Goal: Find contact information: Find contact information

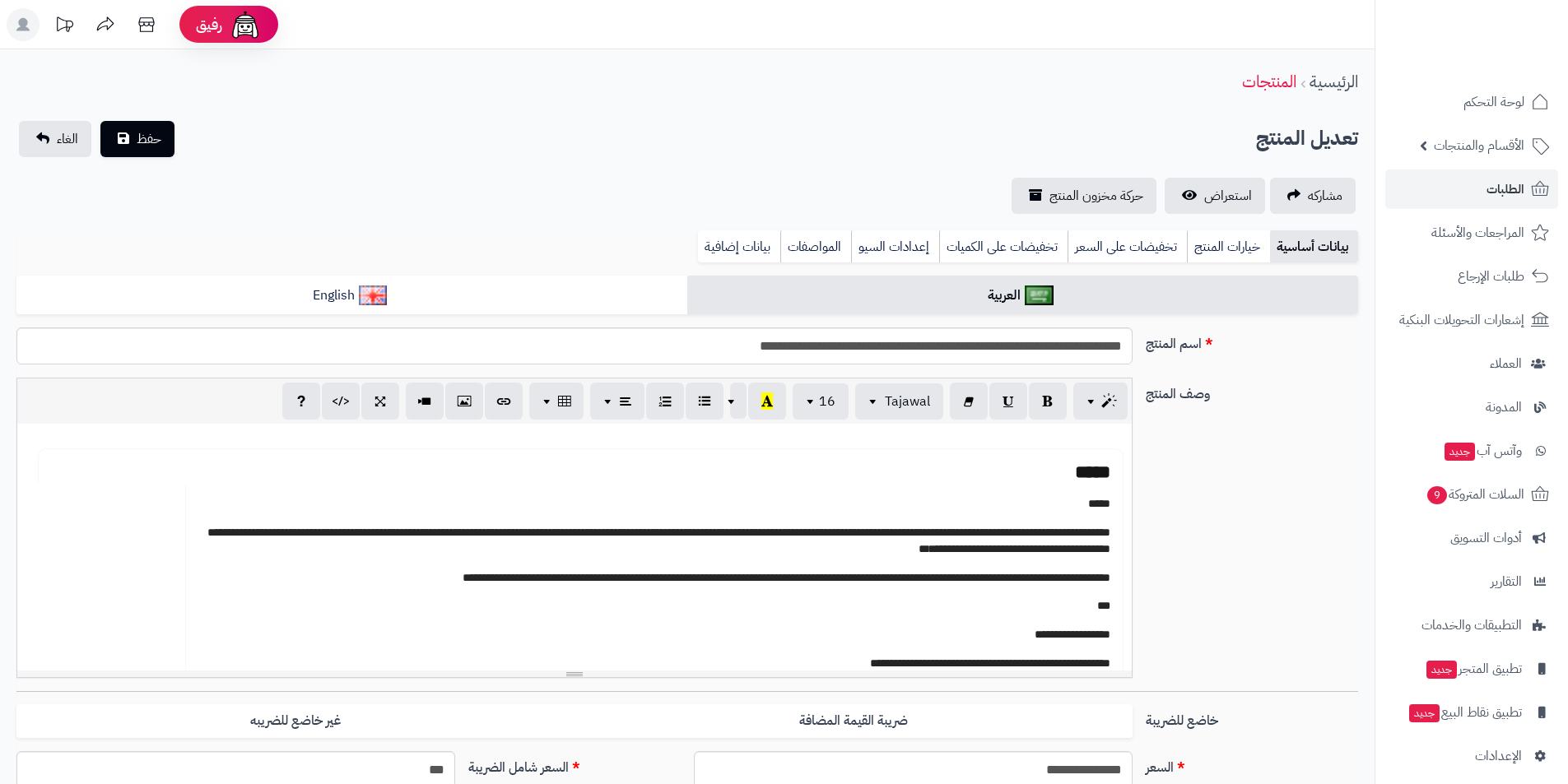
scroll to position [370, 0]
type input "******"
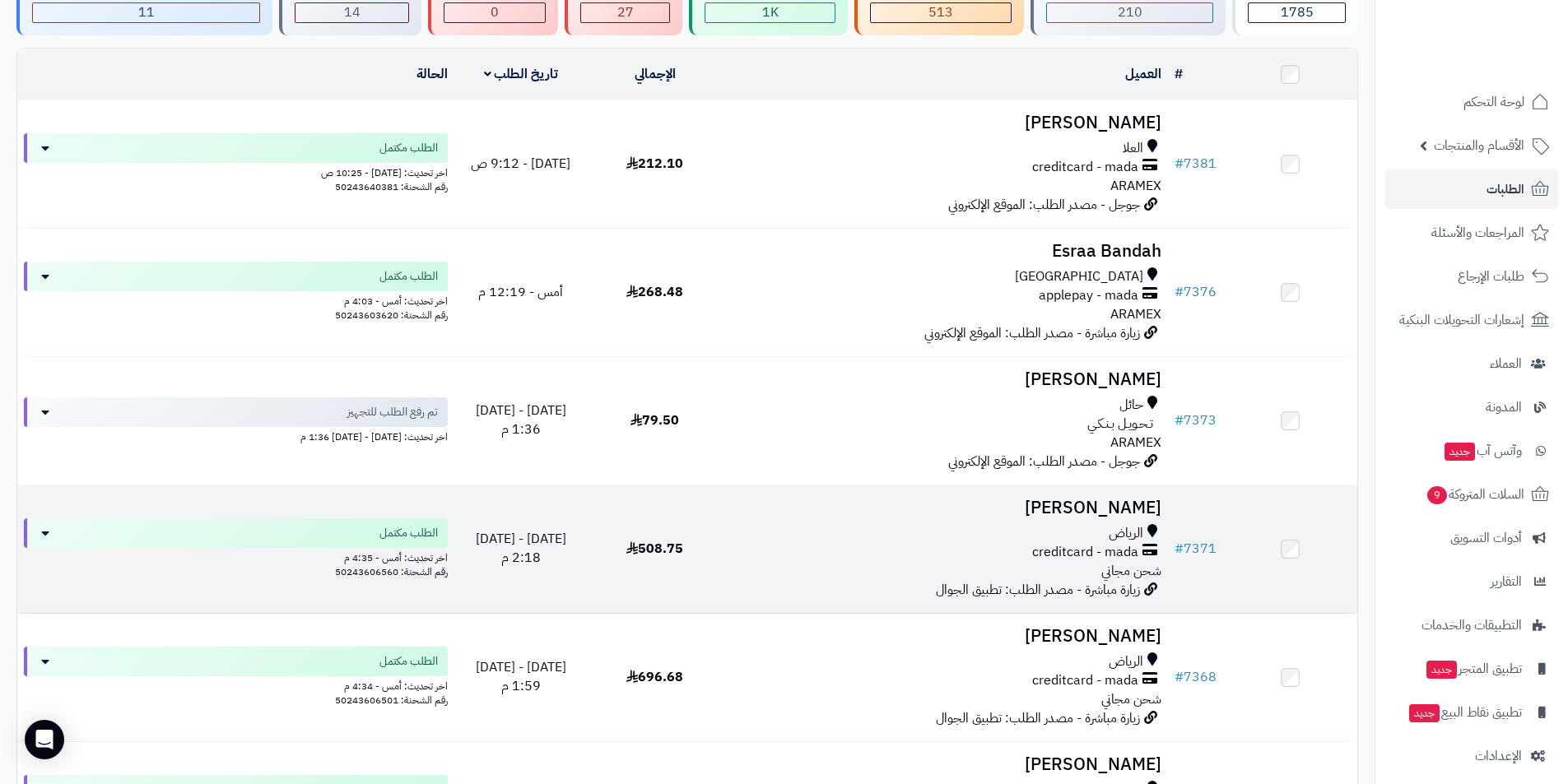
scroll to position [165, 0]
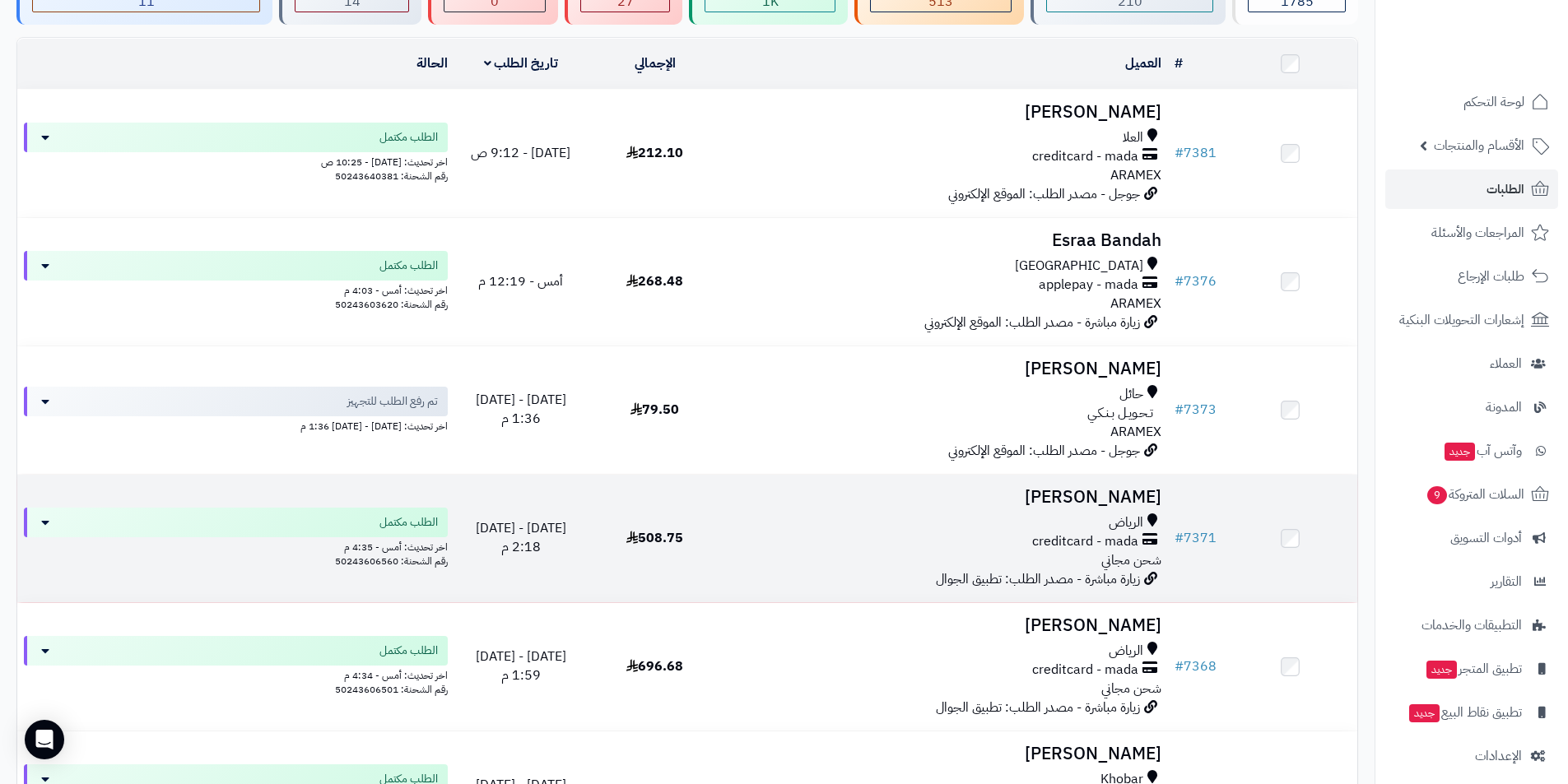
click at [1106, 490] on h3 "[PERSON_NAME]" at bounding box center [944, 498] width 433 height 19
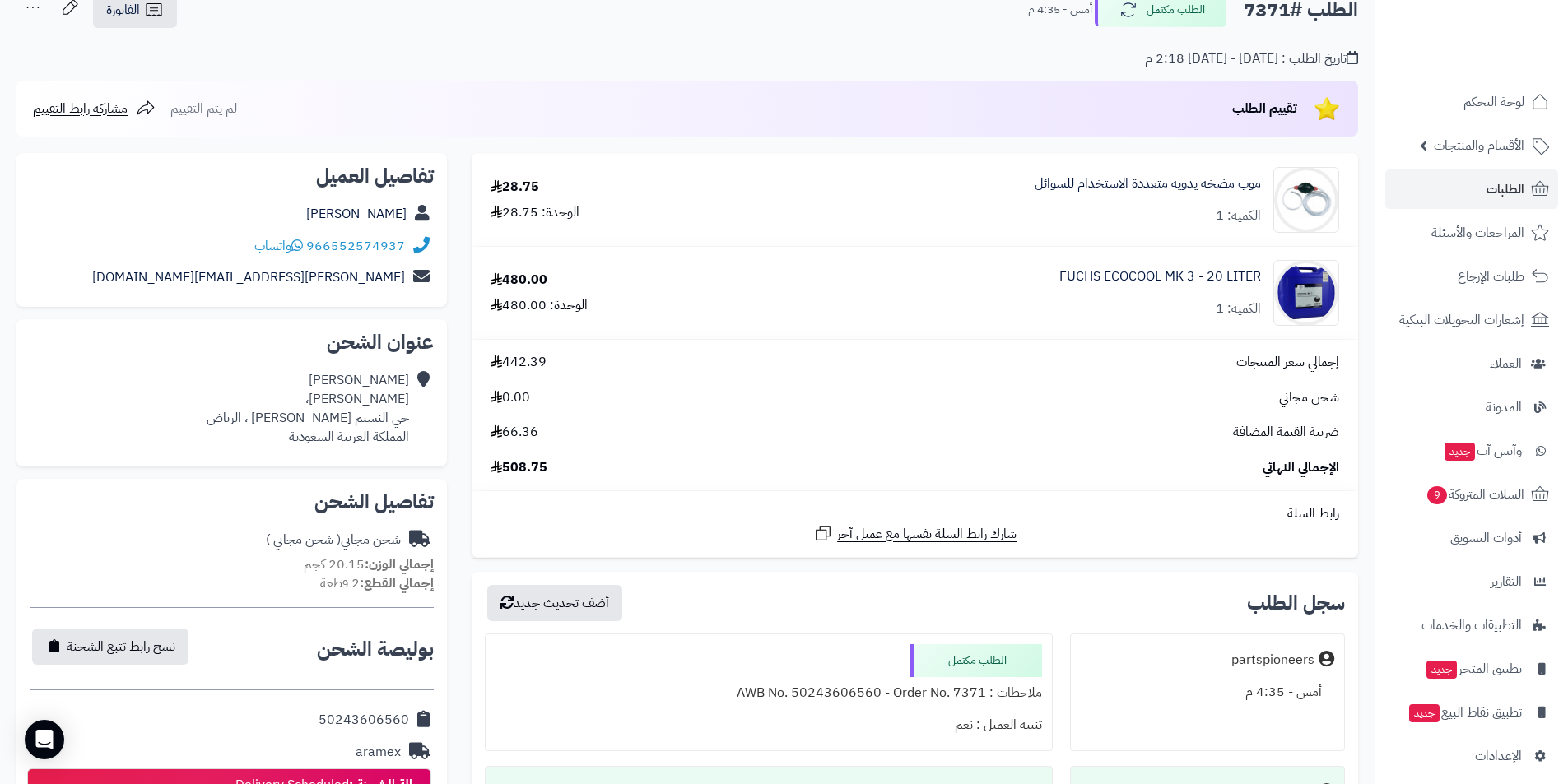
scroll to position [247, 0]
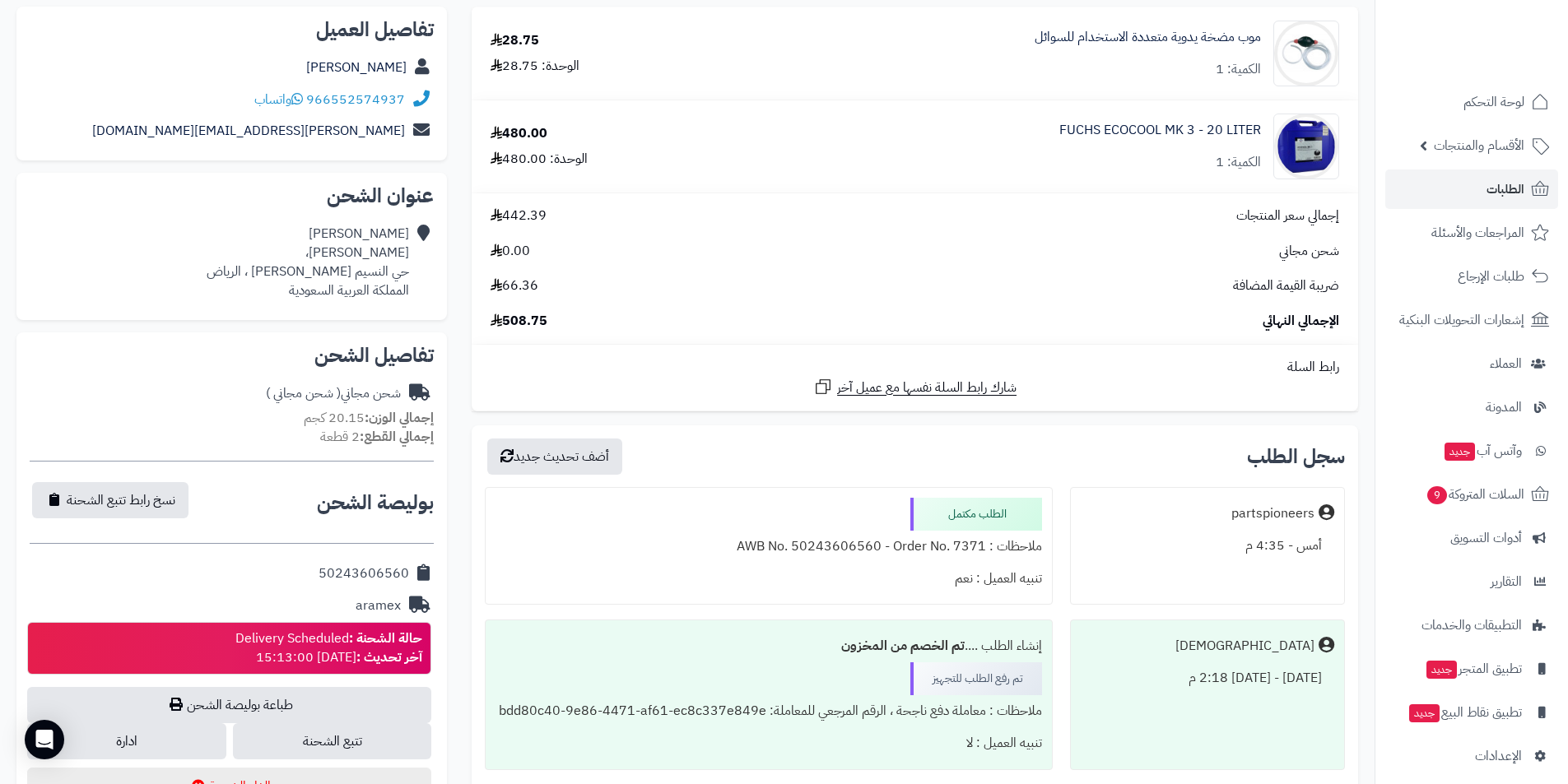
drag, startPoint x: 292, startPoint y: 569, endPoint x: 408, endPoint y: 579, distance: 116.4
click at [408, 579] on div "50243606560" at bounding box center [231, 573] width 404 height 32
copy div "50243606560"
